Goal: Download file/media

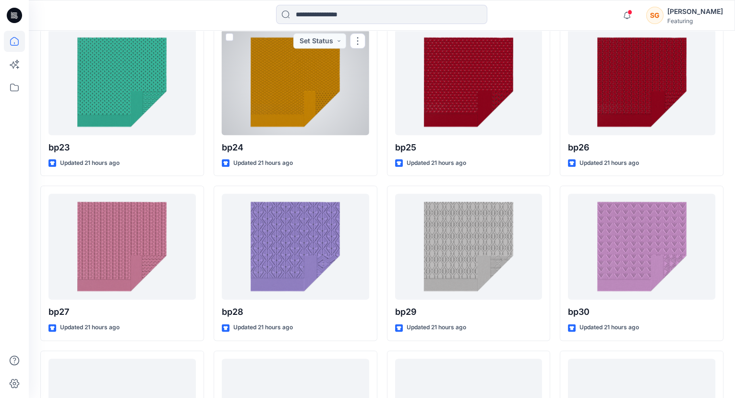
scroll to position [2769, 0]
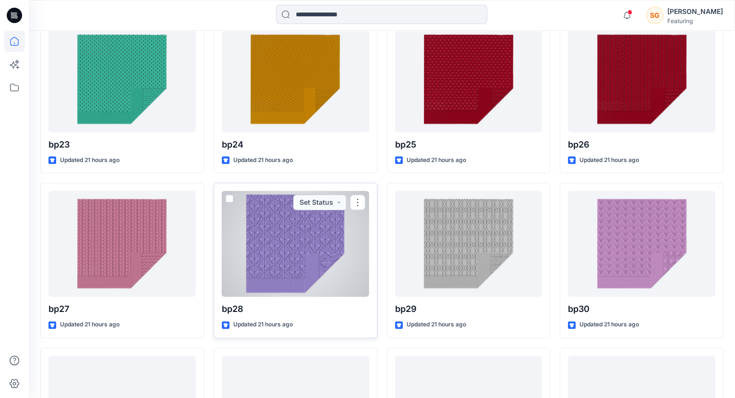
click at [268, 250] on div at bounding box center [295, 244] width 147 height 106
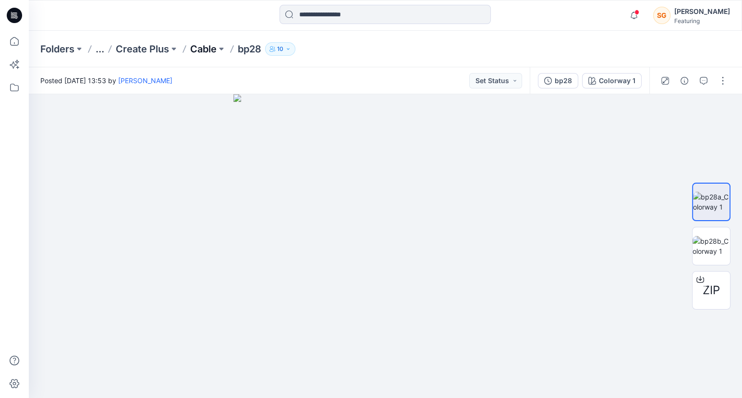
click at [207, 45] on p "Cable" at bounding box center [203, 48] width 26 height 13
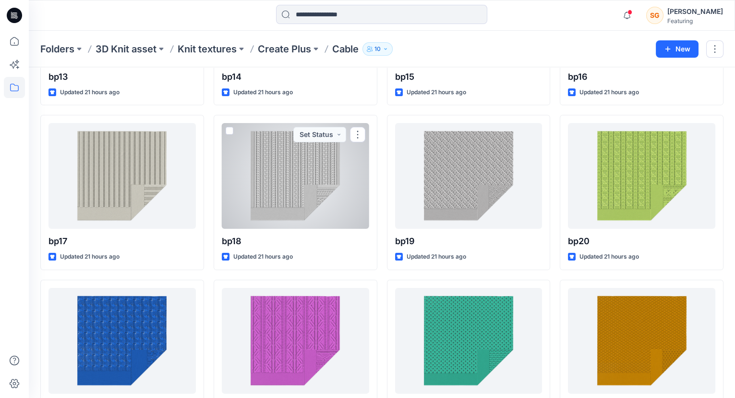
scroll to position [674, 0]
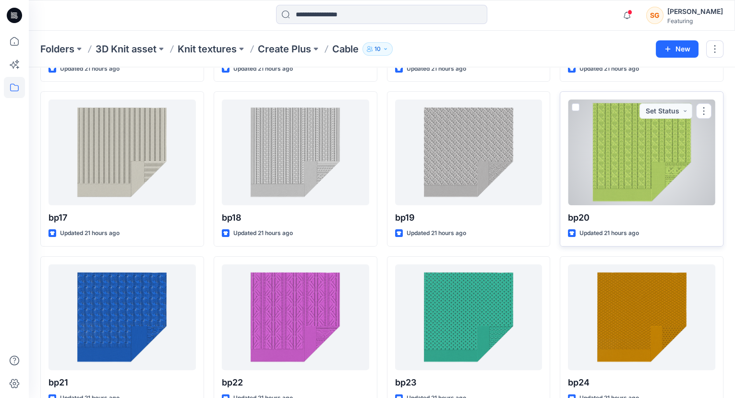
click at [617, 172] on div at bounding box center [641, 152] width 147 height 106
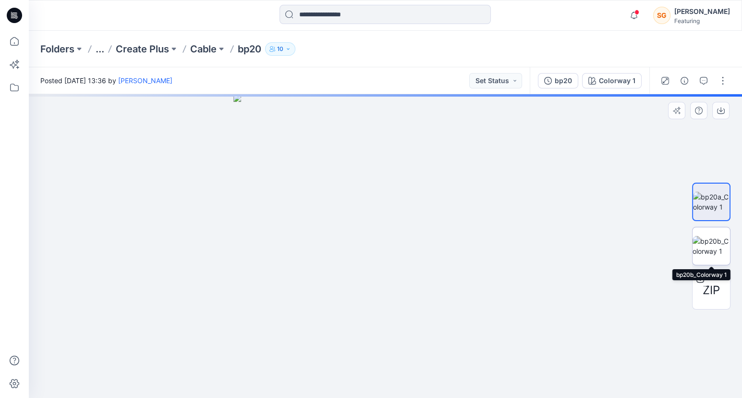
click at [711, 240] on img at bounding box center [711, 246] width 37 height 20
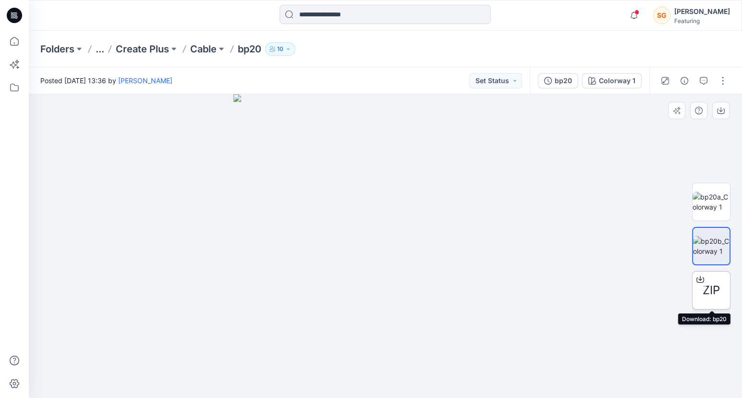
click at [723, 285] on div "ZIP" at bounding box center [711, 290] width 38 height 38
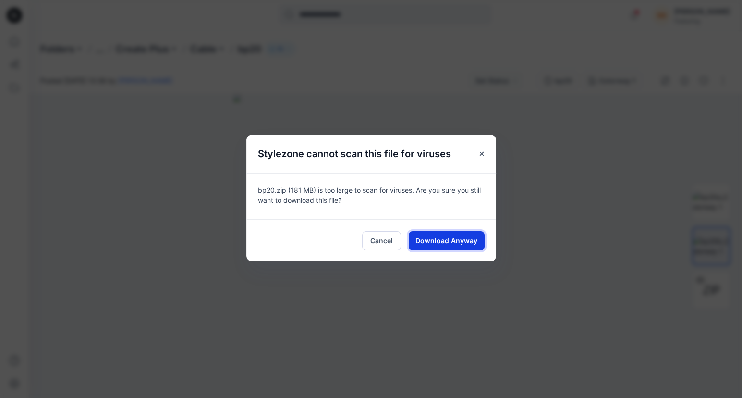
click at [453, 238] on span "Download Anyway" at bounding box center [447, 240] width 62 height 10
